Goal: Download file/media

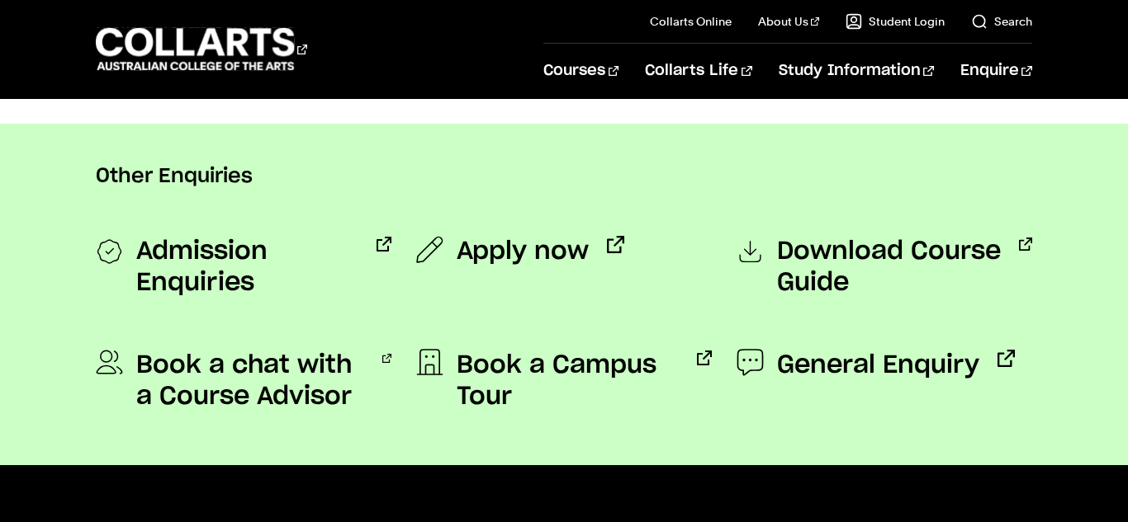
scroll to position [1354, 0]
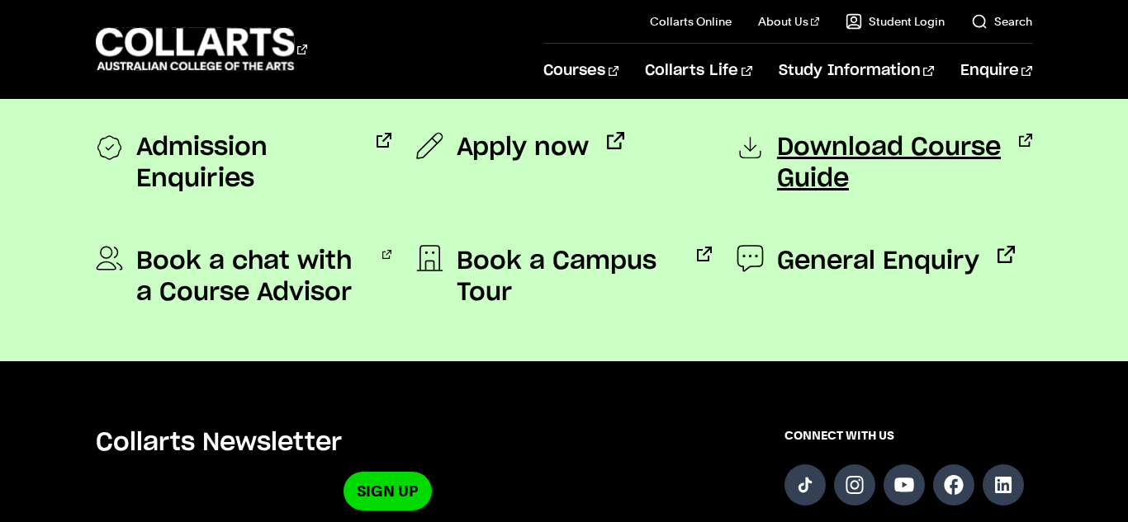
click at [859, 153] on span "Download Course Guide" at bounding box center [889, 163] width 224 height 63
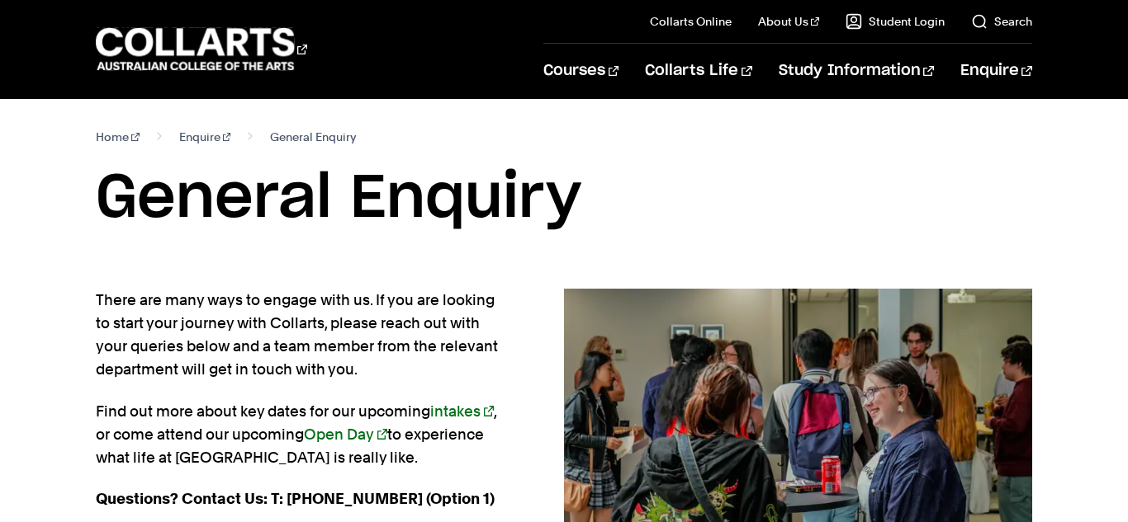
click at [290, 329] on p "There are many ways to engage with us. If you are looking to start your journey…" at bounding box center [303, 335] width 415 height 92
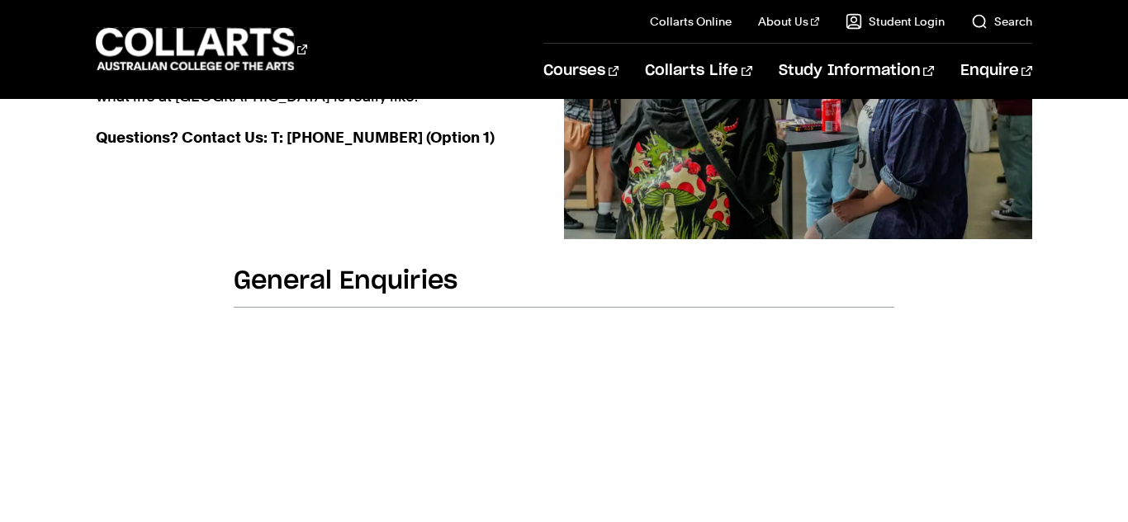
scroll to position [363, 0]
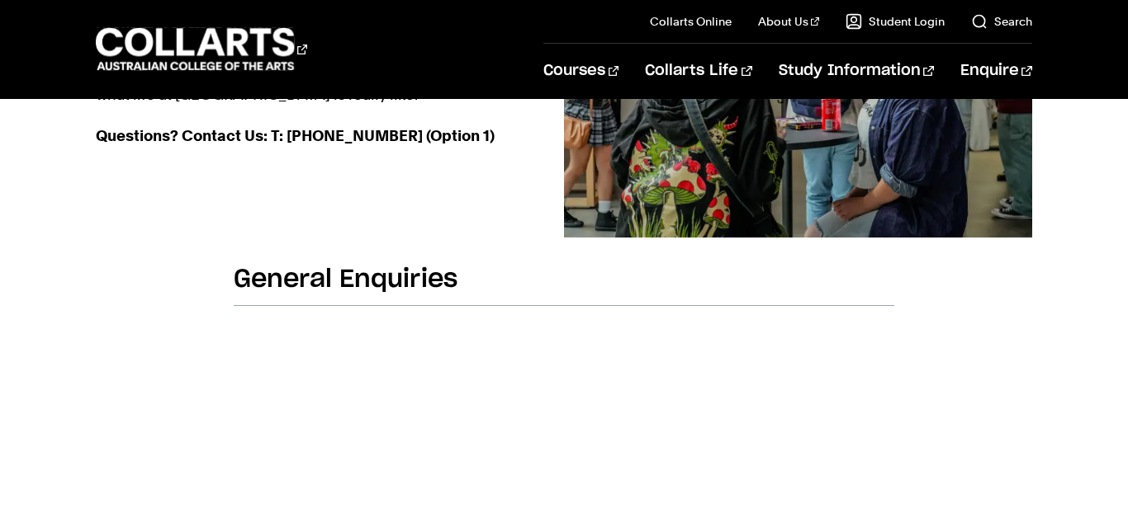
click at [367, 281] on h2 "General Enquiries" at bounding box center [564, 285] width 660 height 42
click at [346, 276] on h2 "General Enquiries" at bounding box center [564, 285] width 660 height 42
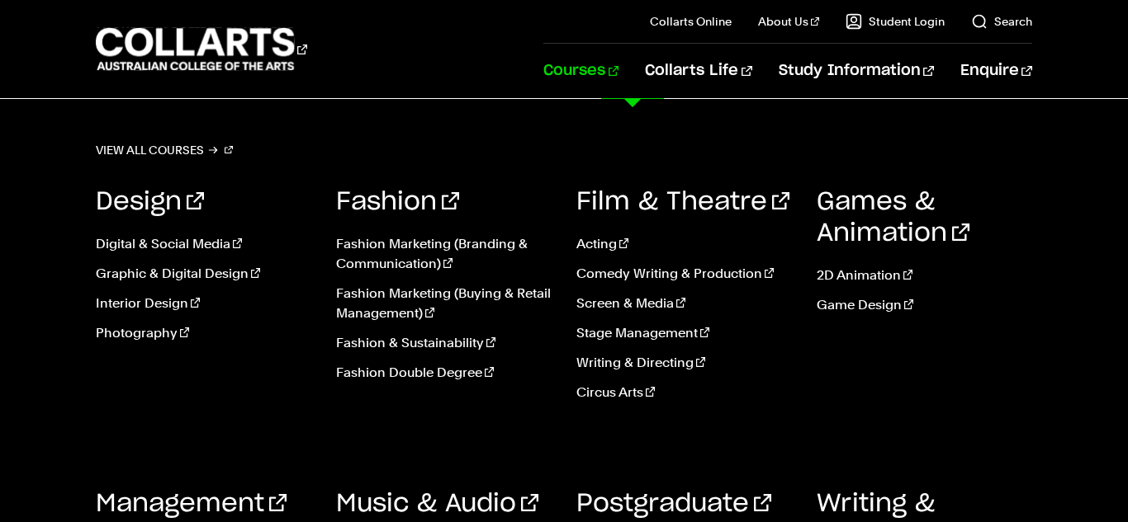
click at [618, 76] on link "Courses" at bounding box center [580, 71] width 75 height 54
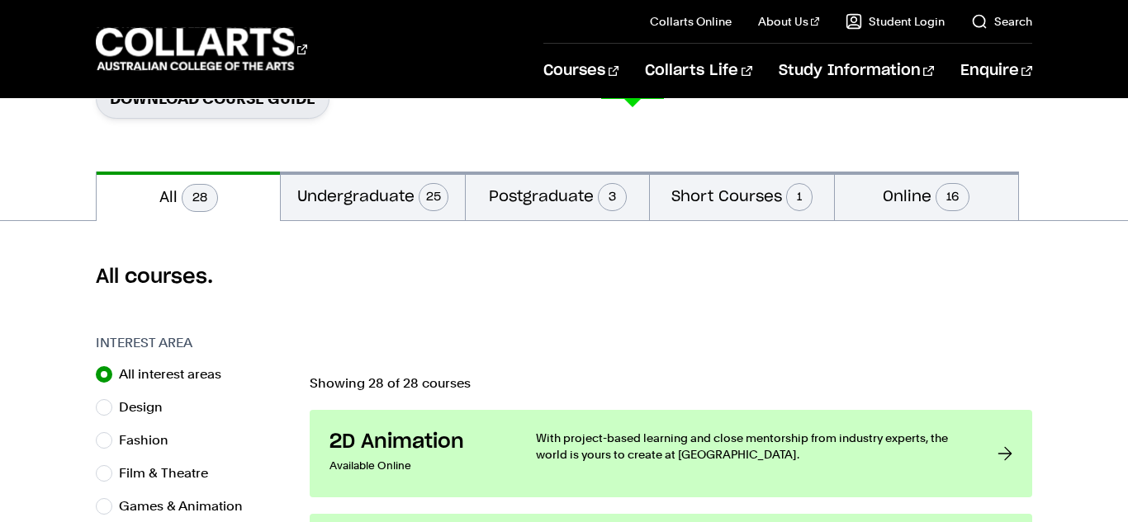
scroll to position [330, 0]
